Goal: Obtain resource: Download file/media

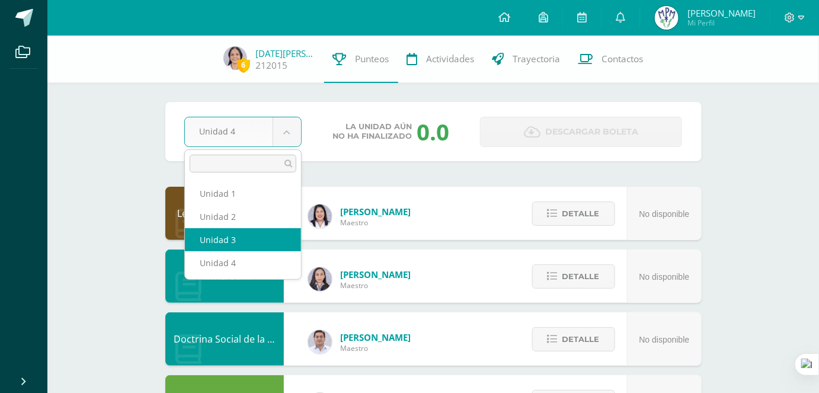
select select "Unidad 3"
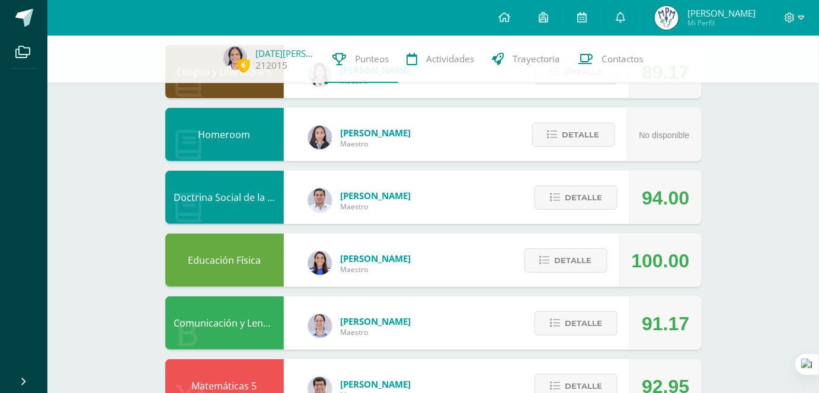
scroll to position [147, 0]
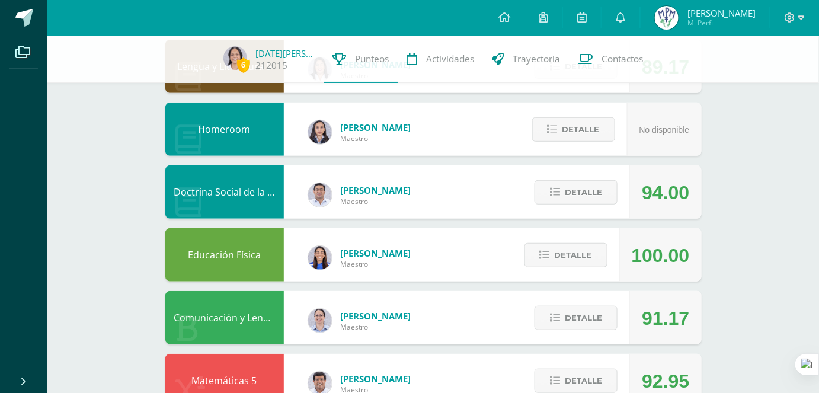
click at [668, 334] on div "91.17" at bounding box center [665, 318] width 47 height 53
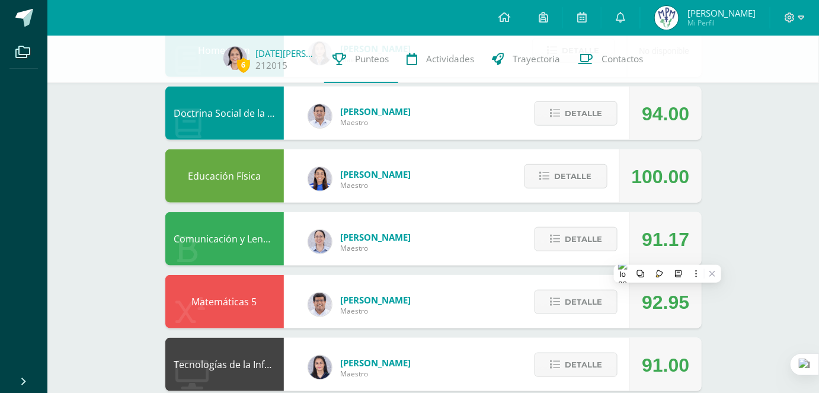
click at [668, 334] on div "Lengua y Literatura 5 Wendy Sinay Maestro 89.17 Detalle Homeroom Ingrid Maestro…" at bounding box center [433, 365] width 537 height 808
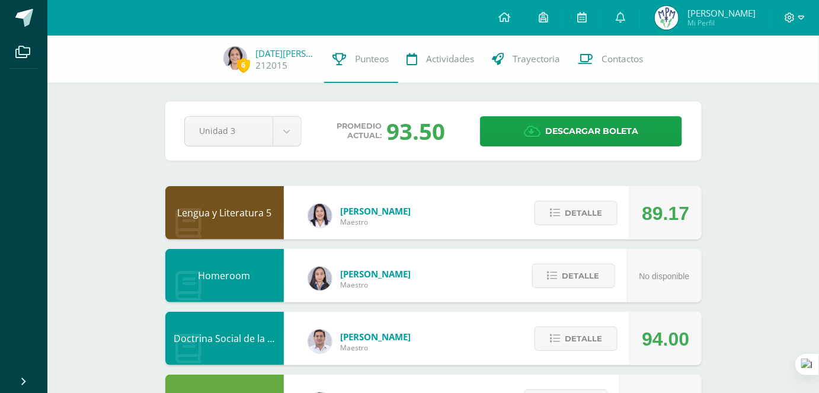
scroll to position [0, 0]
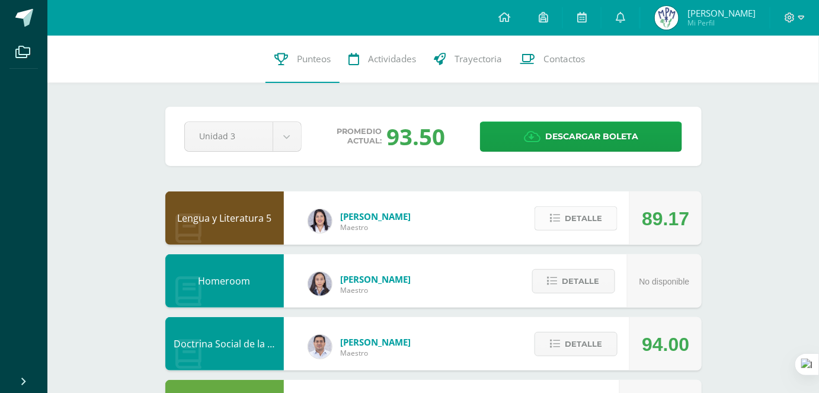
click at [596, 214] on span "Detalle" at bounding box center [583, 219] width 37 height 22
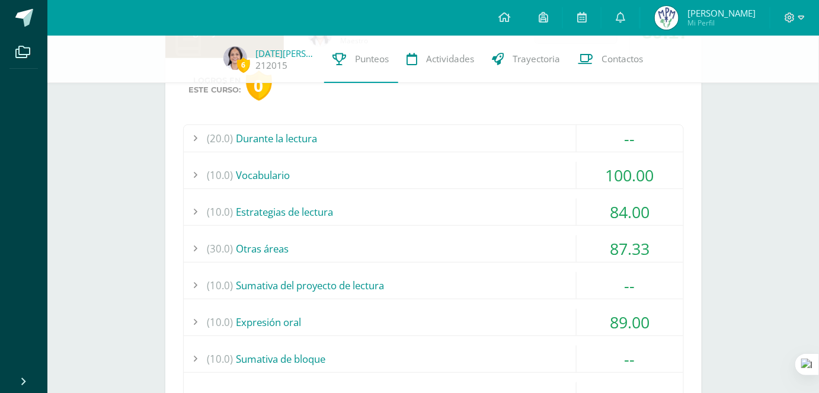
scroll to position [183, 0]
click at [569, 245] on div "(30.0) Otras áreas" at bounding box center [434, 247] width 500 height 27
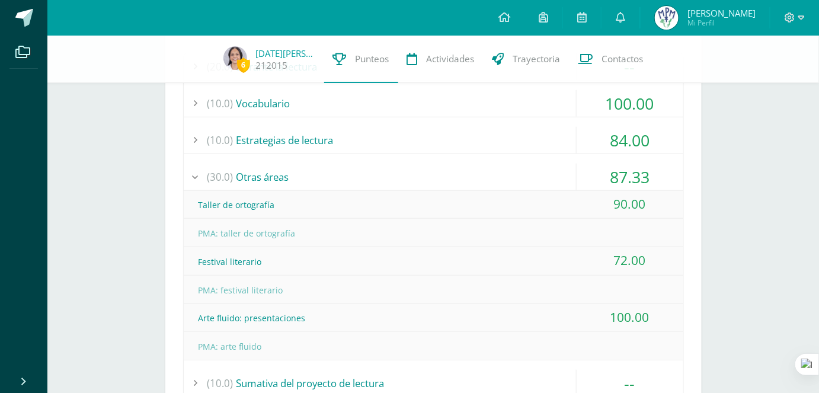
scroll to position [251, 0]
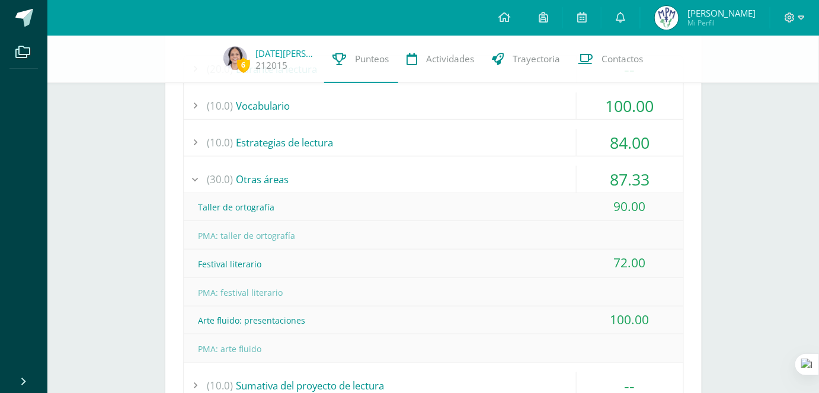
click at [504, 179] on div "(30.0) Otras áreas" at bounding box center [434, 179] width 500 height 27
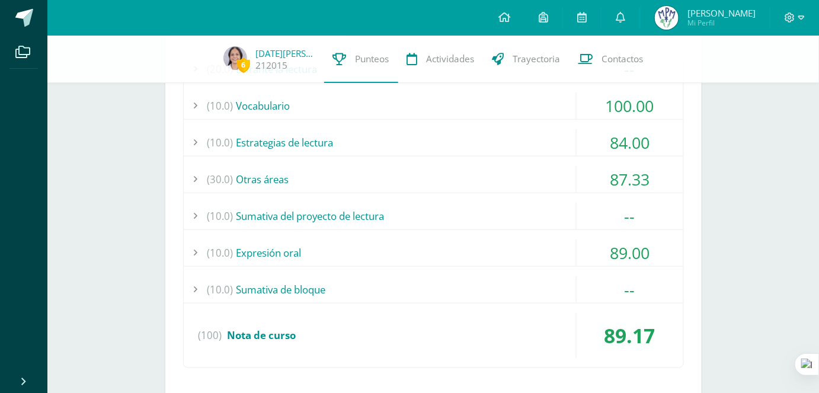
click at [504, 179] on div "(30.0) Otras áreas" at bounding box center [434, 179] width 500 height 27
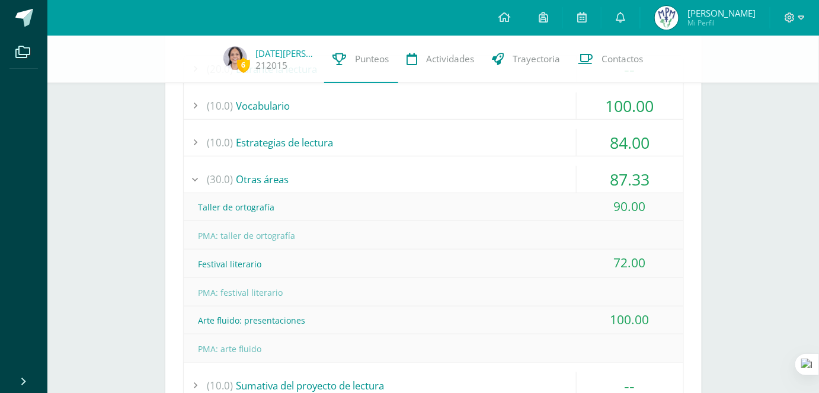
click at [504, 179] on div "(30.0) Otras áreas" at bounding box center [434, 179] width 500 height 27
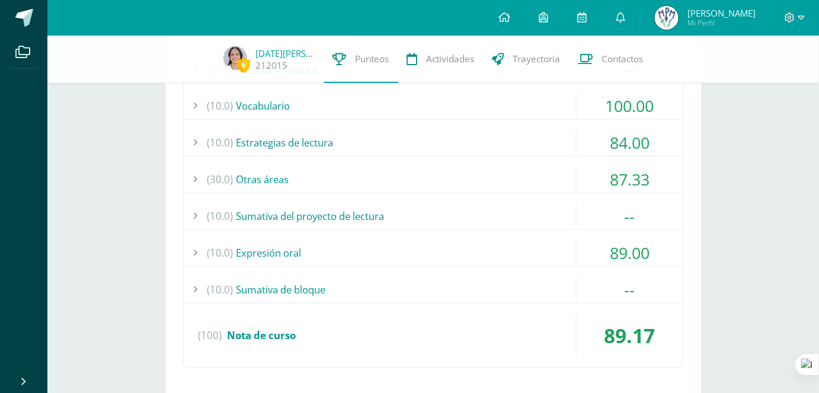
click at [494, 154] on div "(10.0) Estrategias de lectura" at bounding box center [434, 142] width 500 height 27
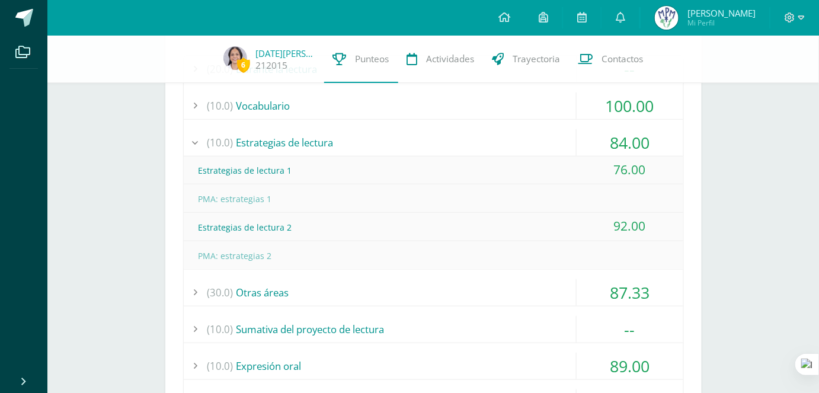
click at [494, 154] on div "(10.0) Estrategias de lectura" at bounding box center [434, 142] width 500 height 27
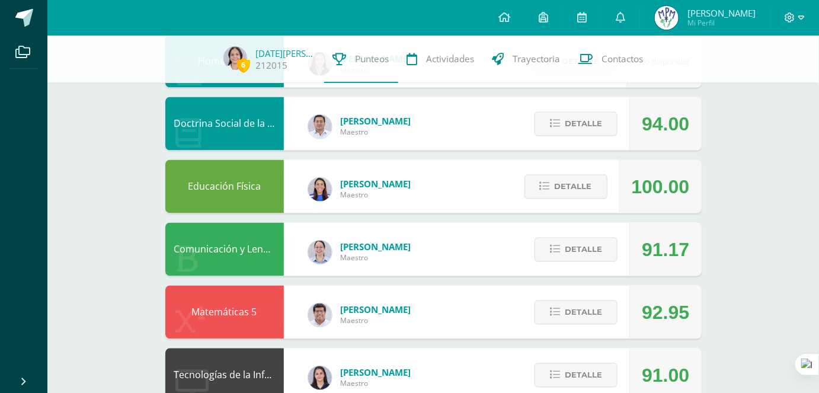
scroll to position [628, 0]
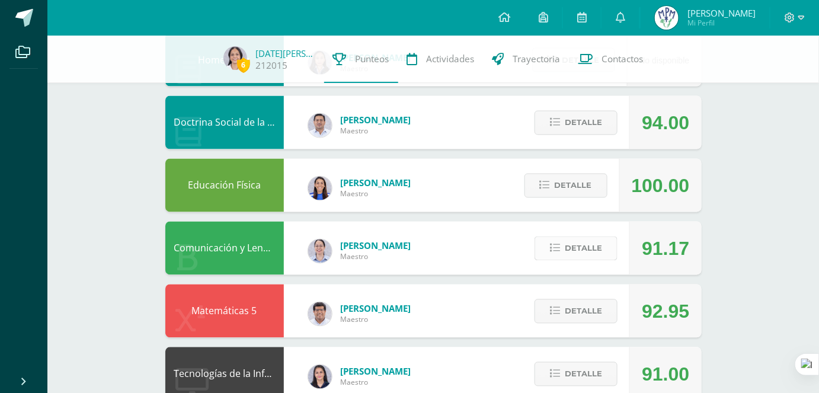
click at [609, 250] on button "Detalle" at bounding box center [576, 249] width 83 height 24
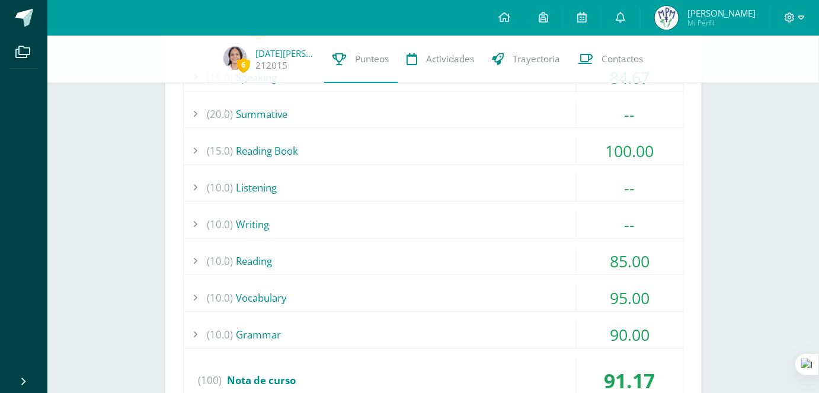
scroll to position [907, 0]
click at [522, 256] on div "(10.0) Reading" at bounding box center [434, 260] width 500 height 27
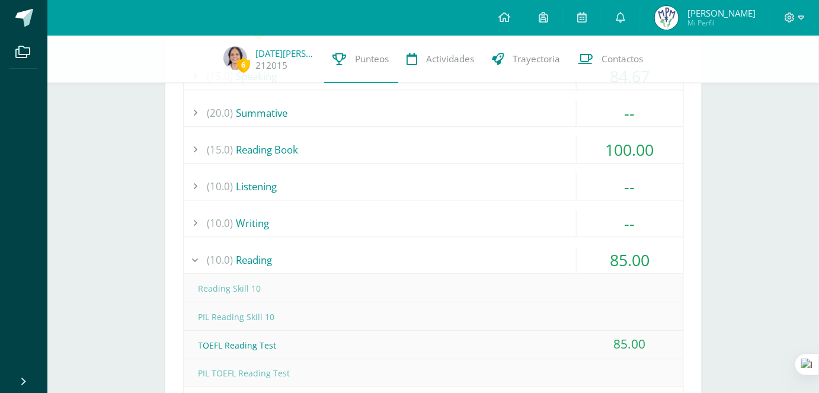
click at [522, 256] on div "(10.0) Reading" at bounding box center [434, 260] width 500 height 27
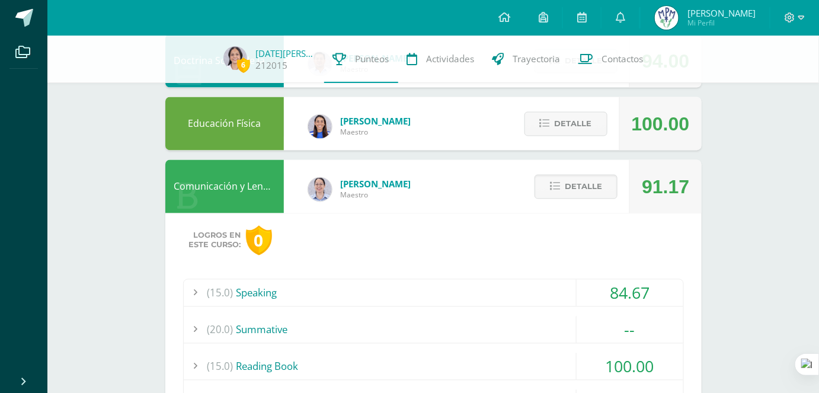
scroll to position [621, 0]
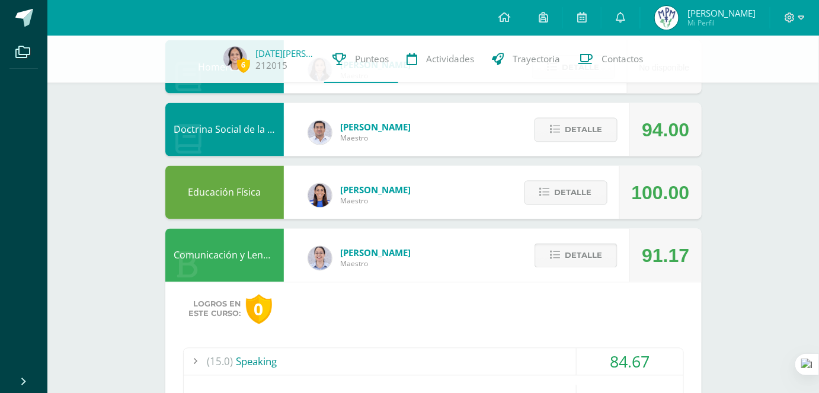
click at [591, 247] on span "Detalle" at bounding box center [583, 256] width 37 height 22
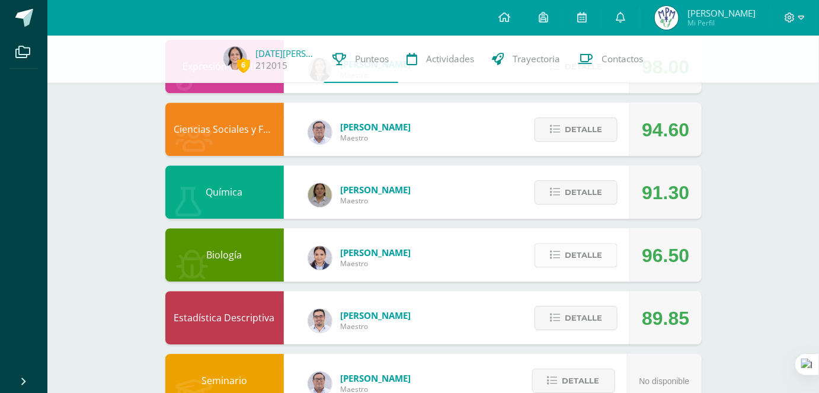
scroll to position [994, 0]
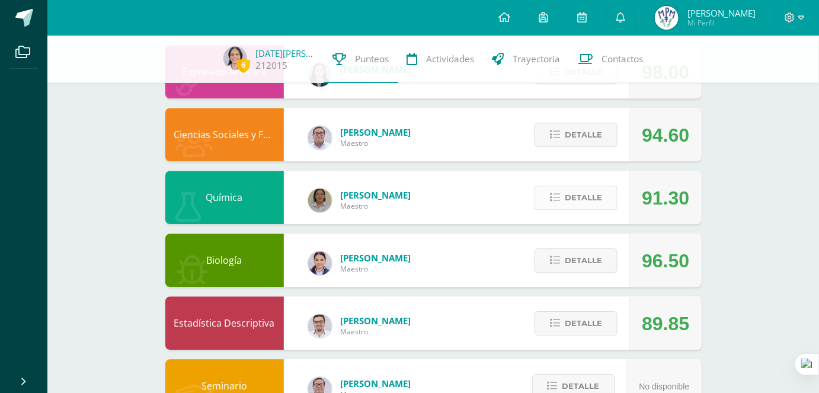
click at [558, 200] on icon at bounding box center [555, 198] width 10 height 10
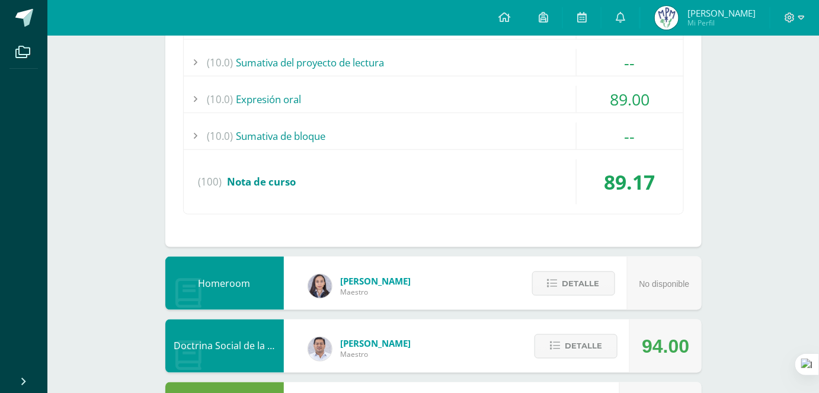
scroll to position [0, 0]
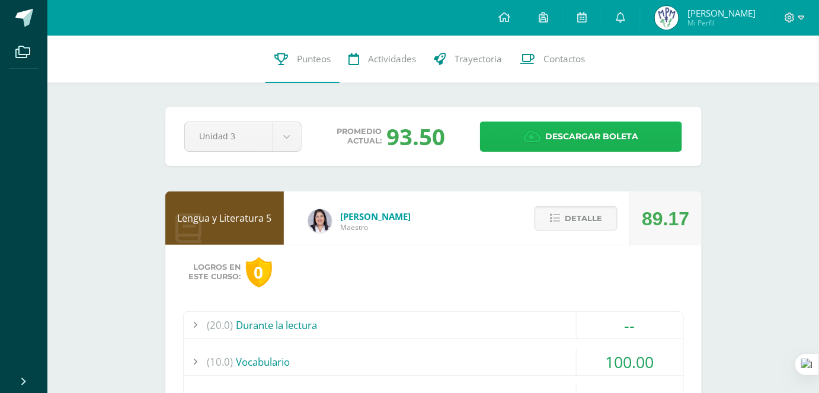
click at [637, 133] on span "Descargar boleta" at bounding box center [591, 136] width 93 height 29
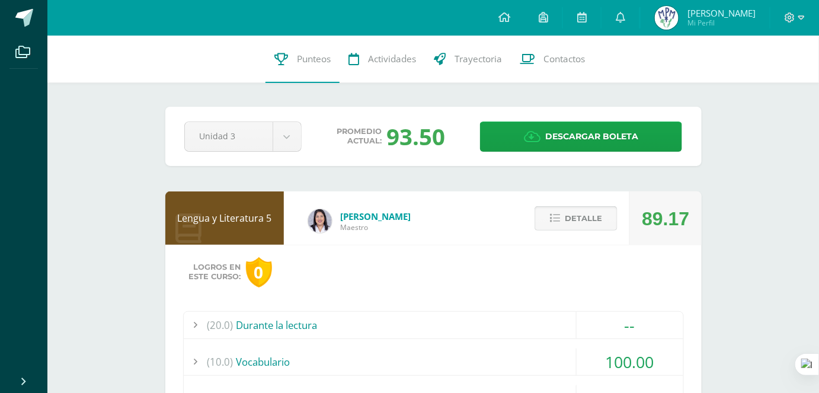
click at [595, 211] on span "Detalle" at bounding box center [583, 219] width 37 height 22
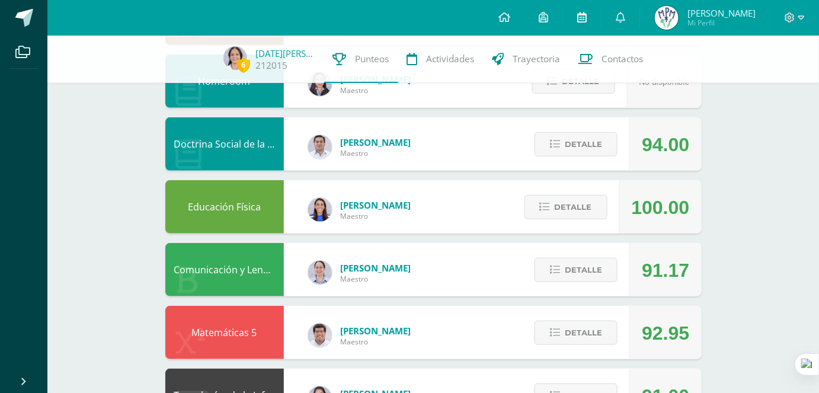
scroll to position [196, 0]
